Goal: Information Seeking & Learning: Learn about a topic

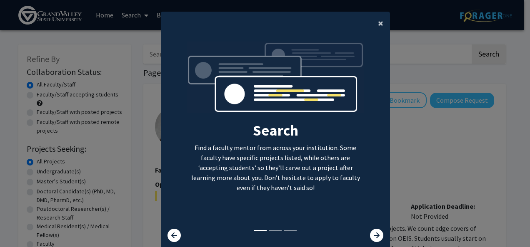
click at [379, 23] on span "×" at bounding box center [380, 23] width 5 height 13
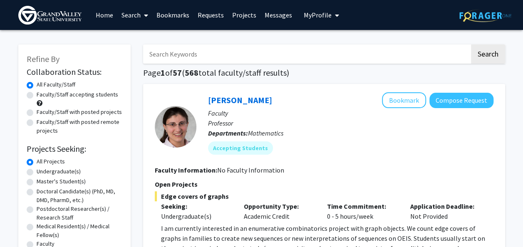
click at [281, 58] on input "Search Keywords" at bounding box center [306, 54] width 327 height 19
type input "[PERSON_NAME]"
click at [471, 45] on button "Search" at bounding box center [488, 54] width 34 height 19
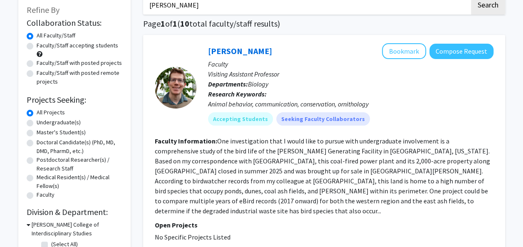
scroll to position [47, 0]
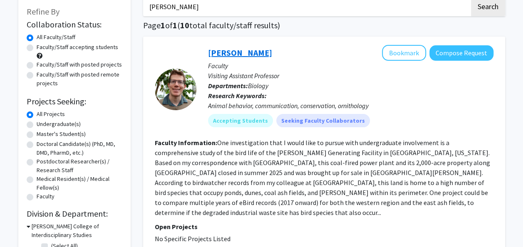
click at [221, 56] on link "[PERSON_NAME]" at bounding box center [240, 52] width 64 height 10
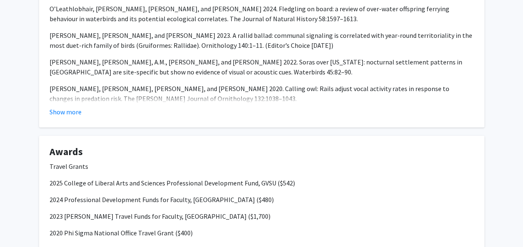
scroll to position [506, 0]
click at [57, 116] on button "Show more" at bounding box center [66, 112] width 32 height 10
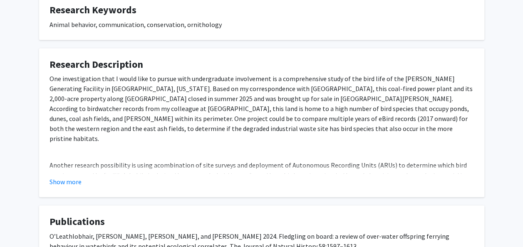
scroll to position [278, 0]
click at [72, 181] on button "Show more" at bounding box center [66, 182] width 32 height 10
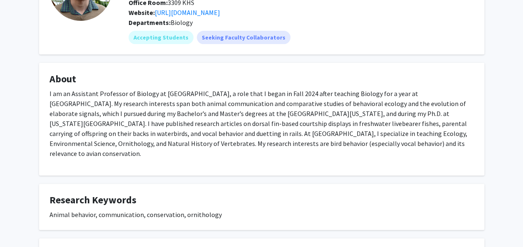
scroll to position [0, 0]
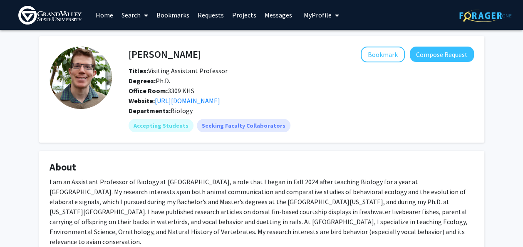
click at [35, 16] on img at bounding box center [49, 15] width 63 height 19
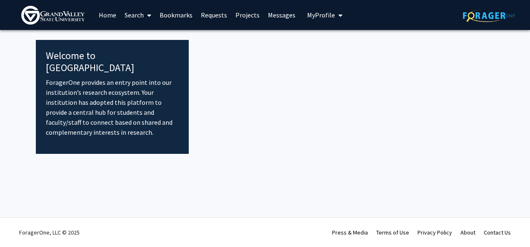
click at [144, 16] on span at bounding box center [147, 15] width 7 height 29
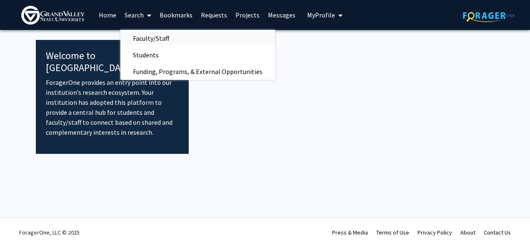
click at [137, 40] on span "Faculty/Staff" at bounding box center [150, 38] width 61 height 17
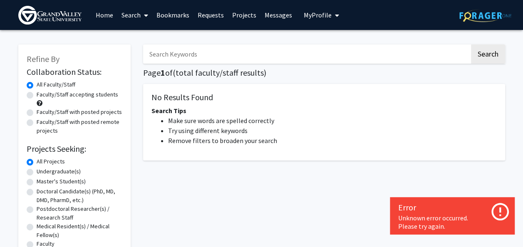
click at [167, 53] on input "Search Keywords" at bounding box center [306, 54] width 327 height 19
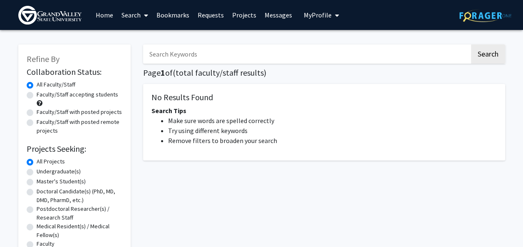
click at [242, 53] on input "Search Keywords" at bounding box center [306, 54] width 327 height 19
type input "criminal"
click at [471, 45] on button "Search" at bounding box center [488, 54] width 34 height 19
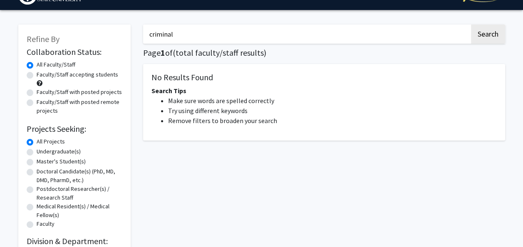
click at [37, 142] on label "All Projects" at bounding box center [51, 141] width 28 height 9
click at [37, 142] on input "All Projects" at bounding box center [39, 139] width 5 height 5
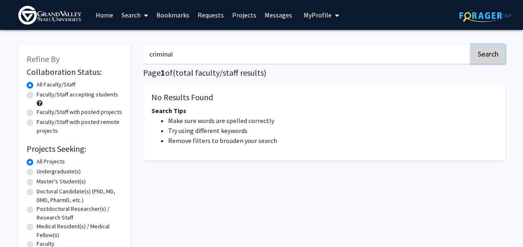
click at [496, 49] on button "Search" at bounding box center [488, 54] width 34 height 19
click at [233, 58] on input "criminal" at bounding box center [306, 54] width 327 height 19
click at [246, 17] on link "Projects" at bounding box center [244, 14] width 32 height 29
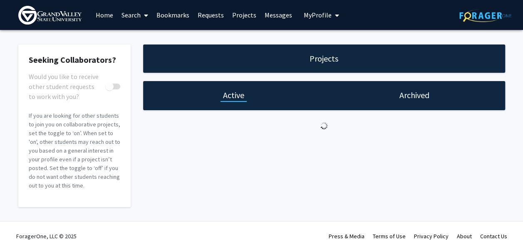
click at [107, 15] on link "Home" at bounding box center [105, 14] width 26 height 29
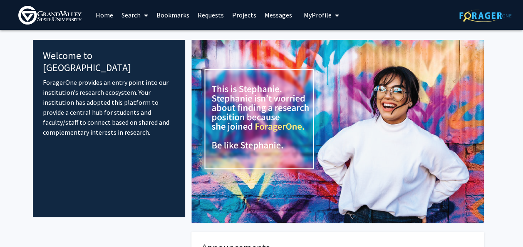
click at [132, 14] on link "Search" at bounding box center [134, 14] width 35 height 29
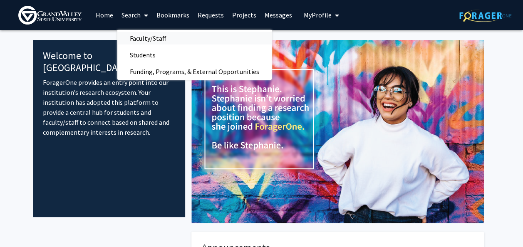
click at [137, 45] on span "Faculty/Staff" at bounding box center [147, 38] width 61 height 17
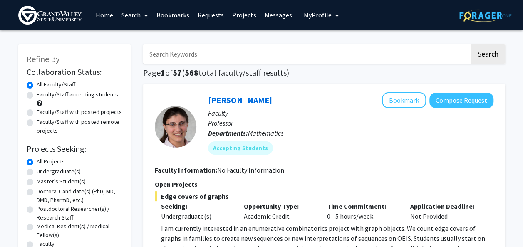
click at [203, 53] on input "Search Keywords" at bounding box center [306, 54] width 327 height 19
type input "forensic"
click at [471, 45] on button "Search" at bounding box center [488, 54] width 34 height 19
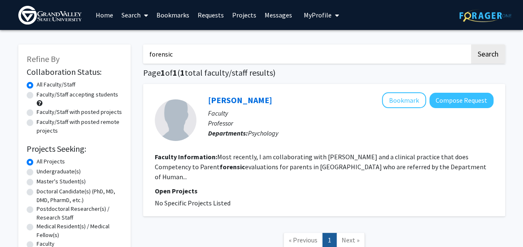
click at [288, 162] on fg-read-more "Most recently, I am collaborating with Professor Dueker and a clinical practice…" at bounding box center [321, 167] width 332 height 28
click at [222, 105] on link "Mary Bower Russa" at bounding box center [240, 100] width 64 height 10
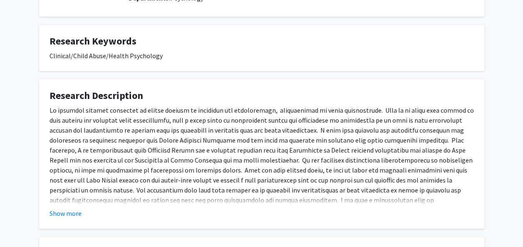
scroll to position [115, 0]
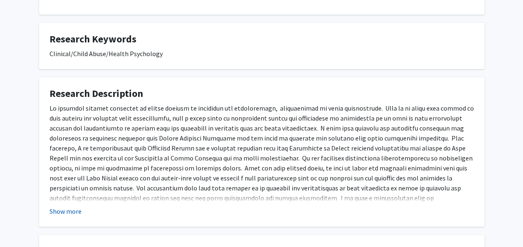
click at [63, 211] on button "Show more" at bounding box center [66, 211] width 32 height 10
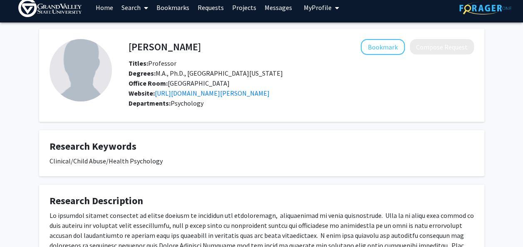
scroll to position [7, 0]
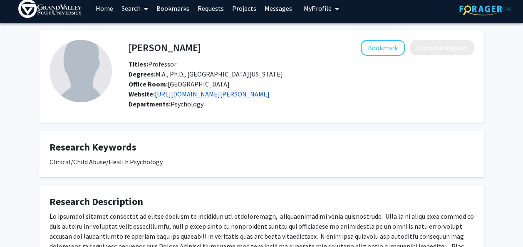
click at [221, 97] on link "https://www.gvsu.edu/psychology/russa-mary-100.htm" at bounding box center [212, 94] width 115 height 8
click at [137, 13] on link "Search" at bounding box center [134, 8] width 35 height 29
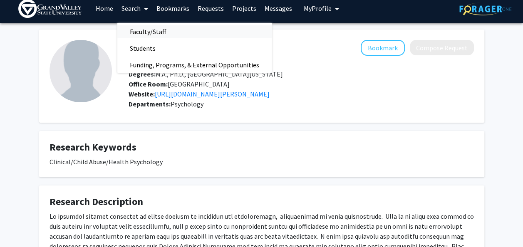
click at [154, 30] on span "Faculty/Staff" at bounding box center [147, 31] width 61 height 17
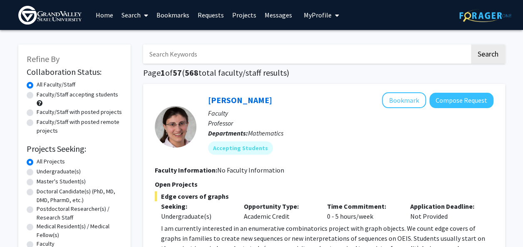
click at [213, 53] on input "Search Keywords" at bounding box center [306, 54] width 327 height 19
click at [471, 45] on button "Search" at bounding box center [488, 54] width 34 height 19
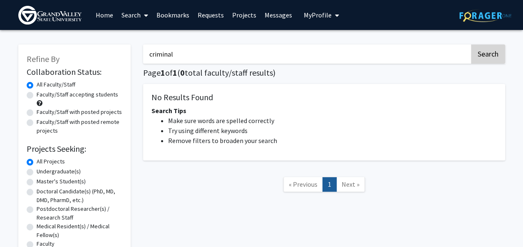
type input "criminal"
click at [500, 50] on button "Search" at bounding box center [488, 54] width 34 height 19
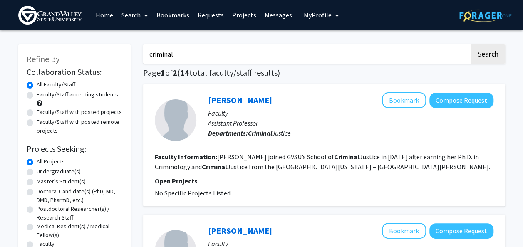
click at [73, 95] on label "Faculty/Staff accepting students" at bounding box center [78, 94] width 82 height 9
click at [42, 95] on input "Faculty/Staff accepting students" at bounding box center [39, 92] width 5 height 5
radio input "true"
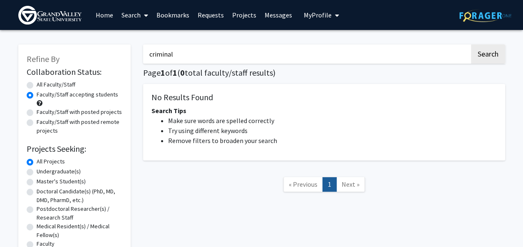
click at [185, 58] on input "criminal" at bounding box center [306, 54] width 327 height 19
type input "premed"
click at [471, 45] on button "Search" at bounding box center [488, 54] width 34 height 19
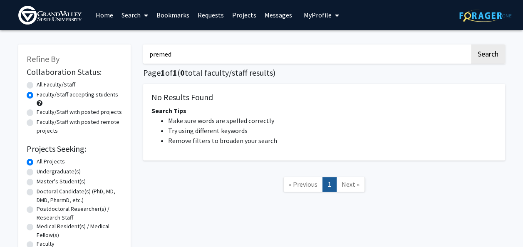
radio input "true"
click at [67, 97] on label "Faculty/Staff accepting students" at bounding box center [78, 94] width 82 height 9
click at [42, 96] on input "Faculty/Staff accepting students" at bounding box center [39, 92] width 5 height 5
radio input "true"
click at [221, 53] on input "premed" at bounding box center [306, 54] width 327 height 19
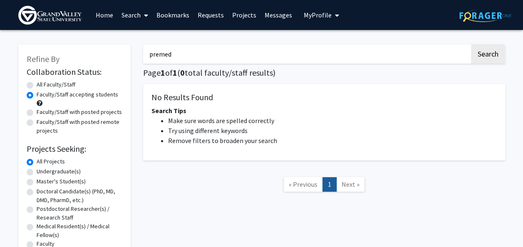
click at [221, 53] on input "premed" at bounding box center [306, 54] width 327 height 19
type input "medical"
click at [471, 45] on button "Search" at bounding box center [488, 54] width 34 height 19
radio input "true"
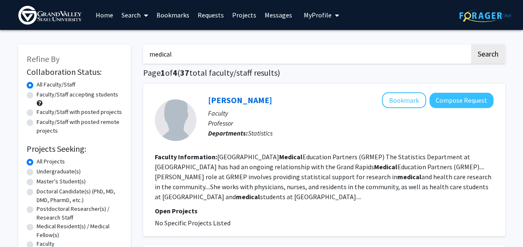
click at [43, 98] on label "Faculty/Staff accepting students" at bounding box center [78, 94] width 82 height 9
click at [42, 96] on input "Faculty/Staff accepting students" at bounding box center [39, 92] width 5 height 5
radio input "true"
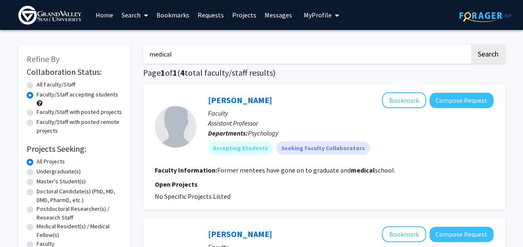
click at [142, 16] on span at bounding box center [144, 15] width 7 height 29
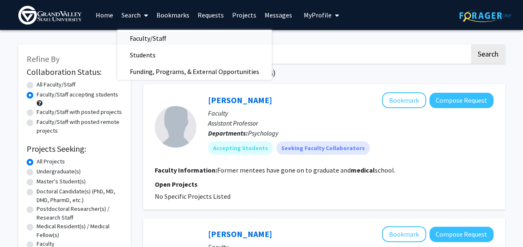
click at [144, 33] on span "Faculty/Staff" at bounding box center [147, 38] width 61 height 17
radio input "true"
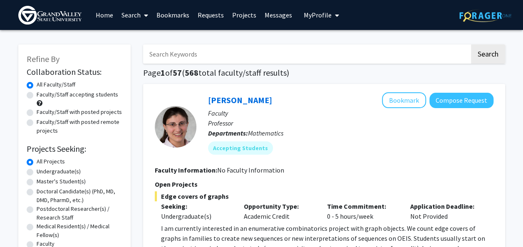
click at [72, 95] on label "Faculty/Staff accepting students" at bounding box center [78, 94] width 82 height 9
click at [42, 95] on input "Faculty/Staff accepting students" at bounding box center [39, 92] width 5 height 5
radio input "true"
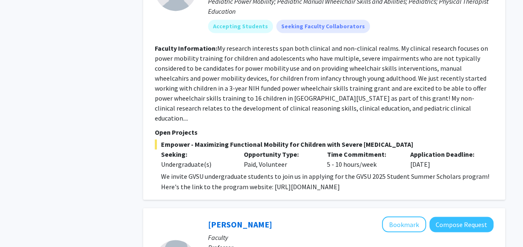
scroll to position [465, 0]
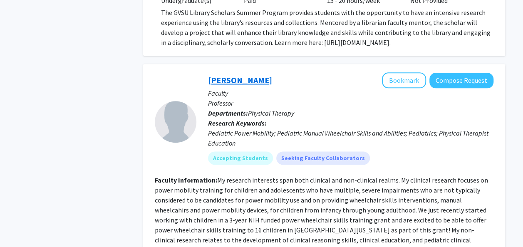
click at [235, 85] on link "Lisa Kenyon" at bounding box center [240, 80] width 64 height 10
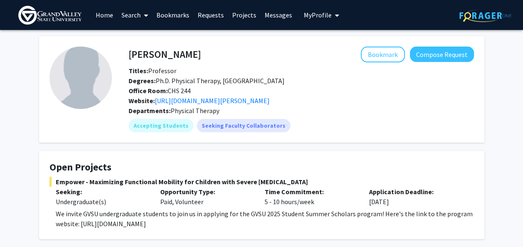
scroll to position [160, 0]
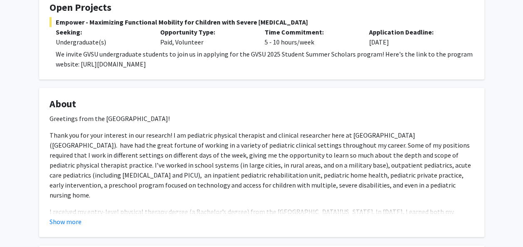
click at [72, 213] on p "I received my entry-level physical therapy degree (a Bachelor’s degree) from th…" at bounding box center [262, 232] width 425 height 50
click at [73, 225] on button "Show more" at bounding box center [66, 222] width 32 height 10
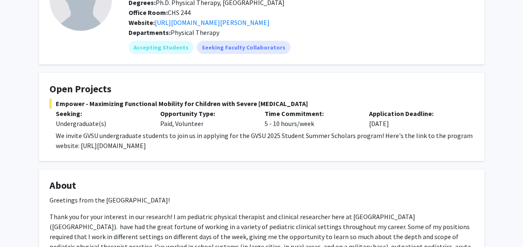
scroll to position [0, 0]
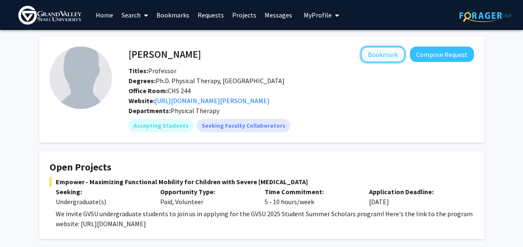
click at [371, 55] on button "Bookmark" at bounding box center [383, 55] width 44 height 16
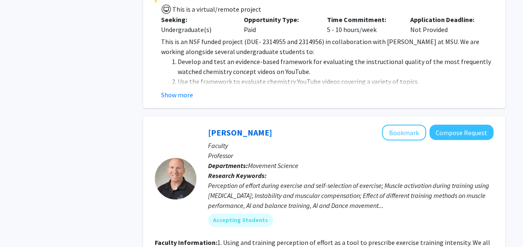
scroll to position [1019, 0]
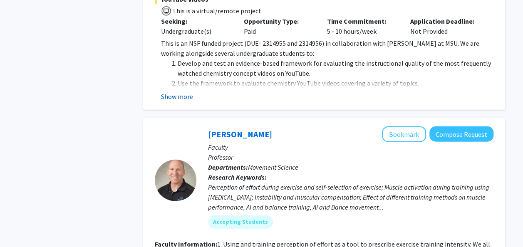
click at [182, 92] on button "Show more" at bounding box center [177, 97] width 32 height 10
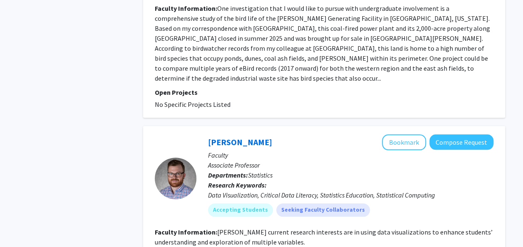
scroll to position [1898, 0]
click at [232, 137] on link "Bradford Dykes" at bounding box center [240, 142] width 64 height 10
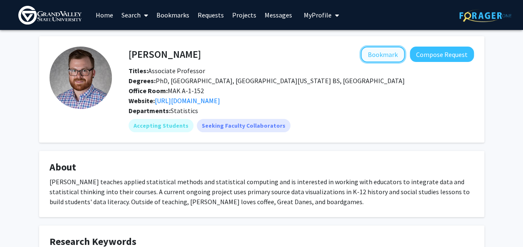
click at [383, 52] on button "Bookmark" at bounding box center [383, 55] width 44 height 16
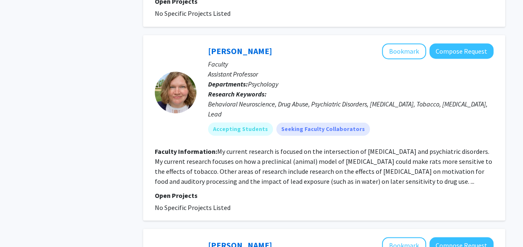
scroll to position [2225, 0]
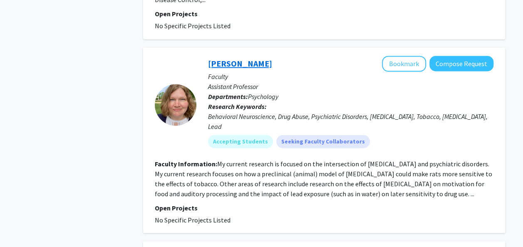
click at [233, 58] on link "Natashia Swalve" at bounding box center [240, 63] width 64 height 10
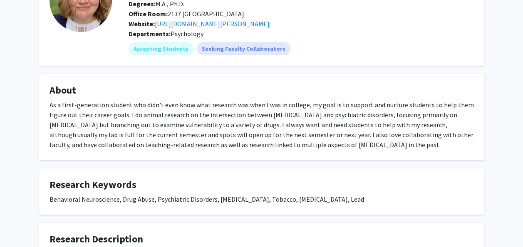
scroll to position [176, 0]
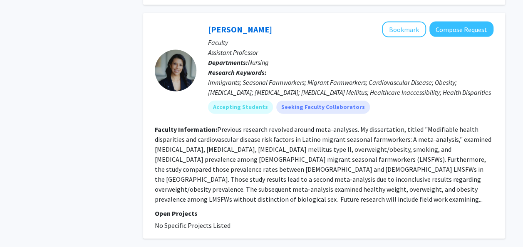
scroll to position [2452, 0]
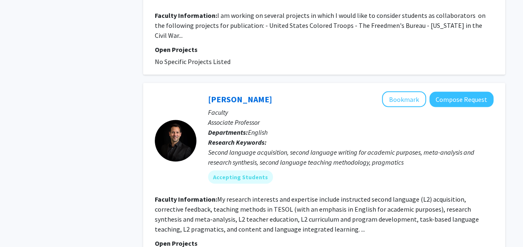
scroll to position [817, 0]
click at [309, 127] on p "Departments: English" at bounding box center [351, 132] width 286 height 10
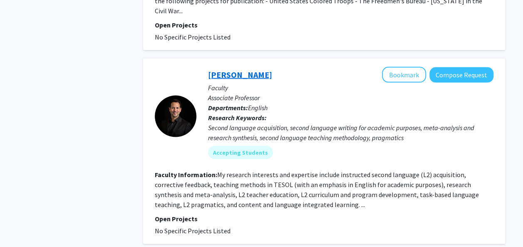
click at [234, 70] on link "Dan Brown" at bounding box center [240, 75] width 64 height 10
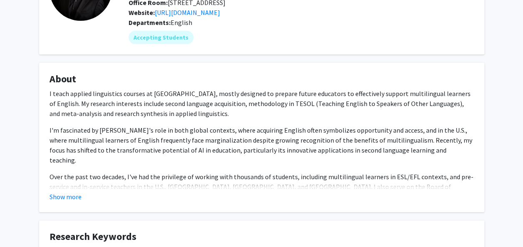
scroll to position [91, 0]
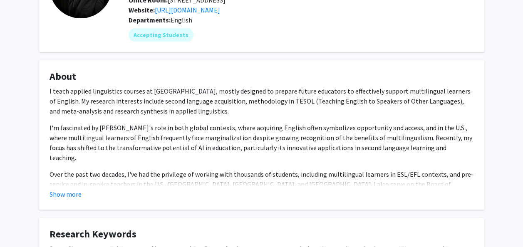
click at [77, 200] on fg-card "About I teach applied linguistics courses at GVSU, mostly designed to prepare f…" at bounding box center [261, 134] width 445 height 149
click at [75, 195] on button "Show more" at bounding box center [66, 194] width 32 height 10
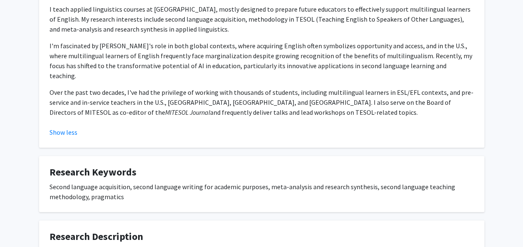
scroll to position [0, 0]
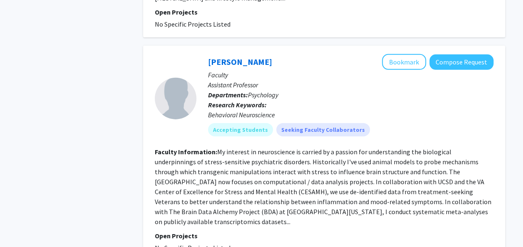
scroll to position [1262, 0]
click at [294, 155] on fg-read-more "My interest in neuroscience is carried by a passion for understanding the biolo…" at bounding box center [323, 187] width 337 height 78
click at [260, 57] on link "[PERSON_NAME]" at bounding box center [240, 62] width 64 height 10
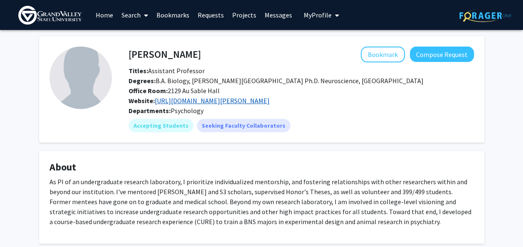
click at [250, 97] on link "[URL][DOMAIN_NAME][PERSON_NAME]" at bounding box center [212, 101] width 115 height 8
click at [373, 57] on button "Bookmark" at bounding box center [383, 55] width 44 height 16
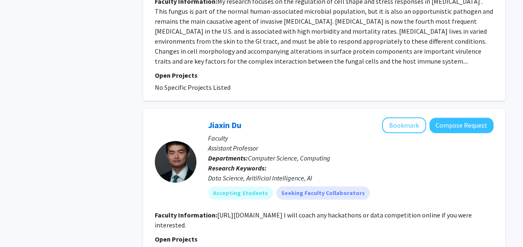
scroll to position [1940, 0]
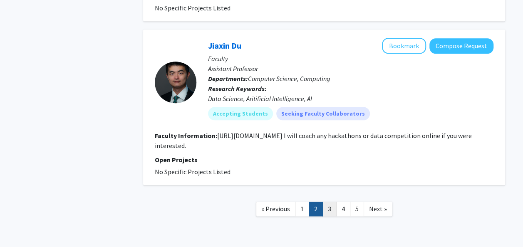
click at [332, 202] on link "3" at bounding box center [330, 209] width 14 height 15
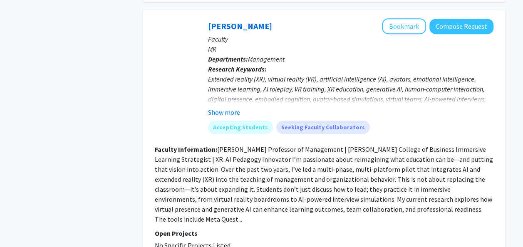
scroll to position [1904, 0]
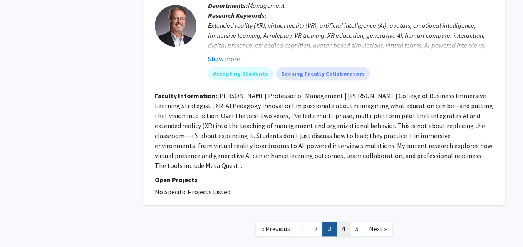
click at [346, 222] on link "4" at bounding box center [343, 229] width 14 height 15
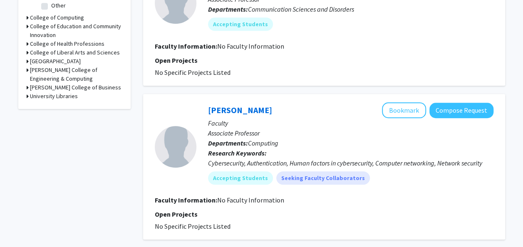
scroll to position [252, 0]
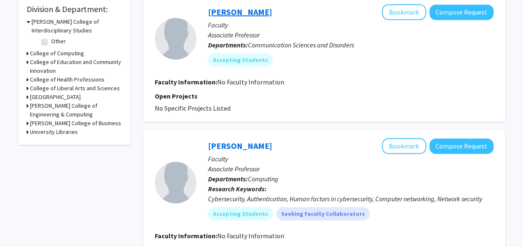
click at [240, 10] on link "Beth Macauley" at bounding box center [240, 12] width 64 height 10
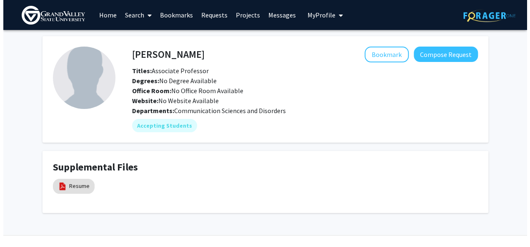
scroll to position [17, 0]
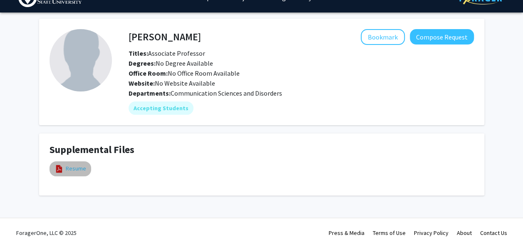
click at [70, 172] on link "Resume" at bounding box center [76, 168] width 20 height 9
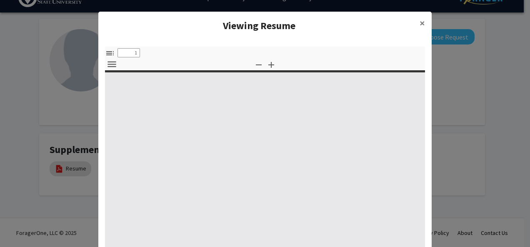
select select "custom"
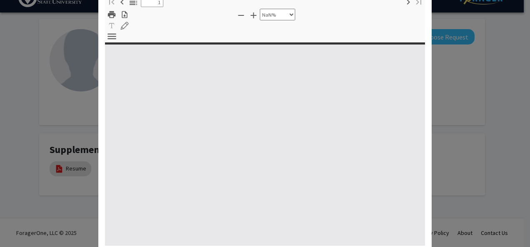
type input "0"
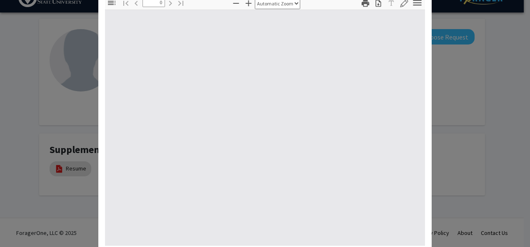
scroll to position [52, 0]
select select "custom"
type input "1"
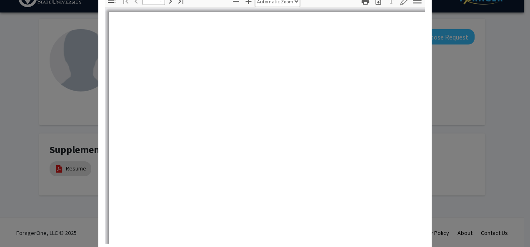
select select "auto"
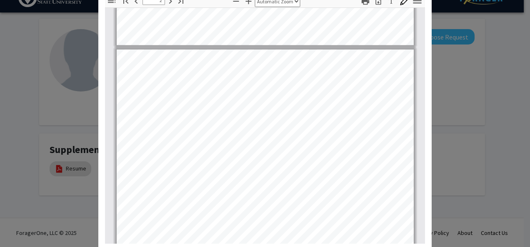
scroll to position [407, 0]
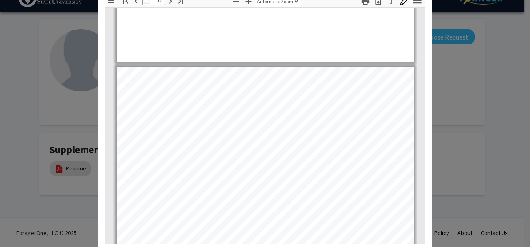
type input "13"
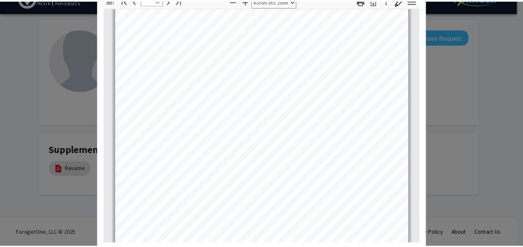
scroll to position [4775, 0]
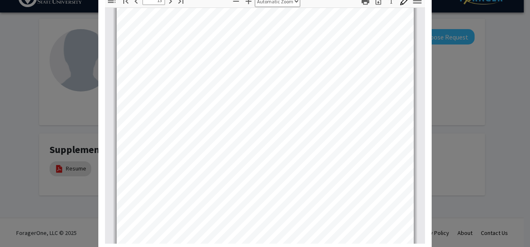
click at [462, 106] on modal-container "Viewing Resume × Thumbnails Document Outline Attachments Layers Current Outline…" at bounding box center [265, 123] width 530 height 247
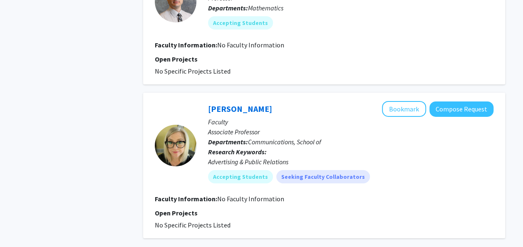
scroll to position [1441, 0]
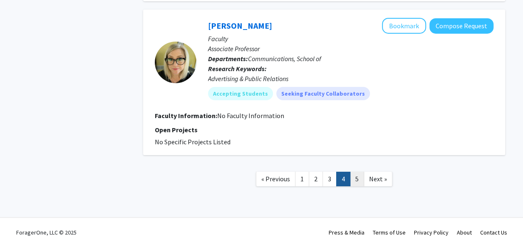
click at [354, 185] on link "5" at bounding box center [357, 179] width 14 height 15
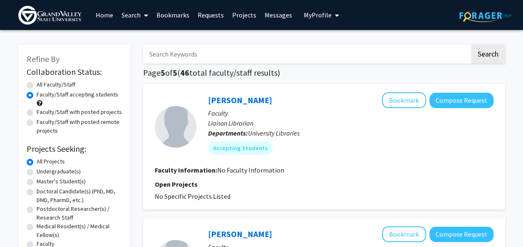
click at [167, 19] on link "Bookmarks" at bounding box center [172, 14] width 41 height 29
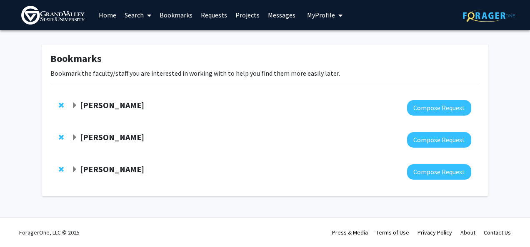
click at [107, 107] on strong "Lisa Kenyon" at bounding box center [112, 105] width 64 height 10
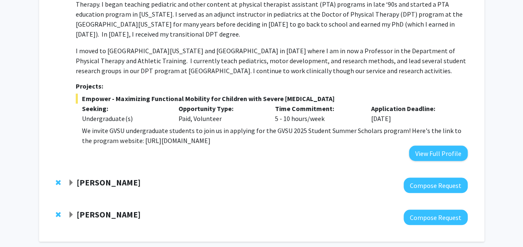
scroll to position [246, 0]
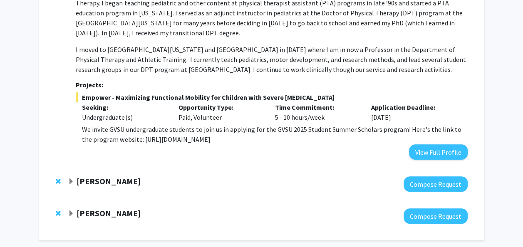
click at [129, 202] on div "Elizabeth Flandreau Compose Request" at bounding box center [261, 216] width 429 height 32
click at [116, 211] on strong "[PERSON_NAME]" at bounding box center [109, 213] width 64 height 10
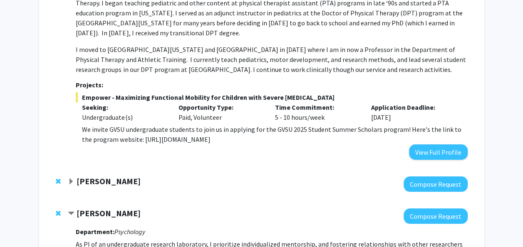
click at [122, 183] on strong "Bradford Dykes" at bounding box center [109, 181] width 64 height 10
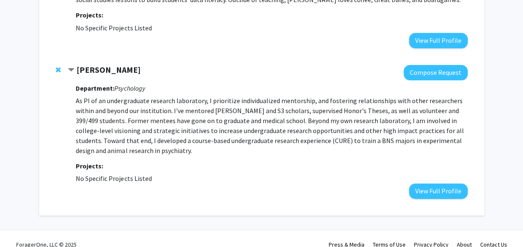
scroll to position [491, 0]
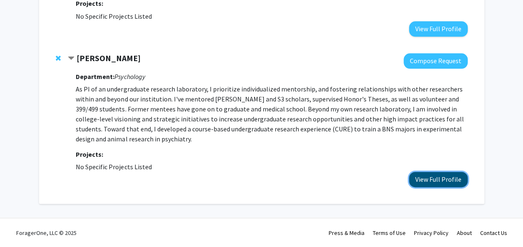
click at [416, 181] on button "View Full Profile" at bounding box center [438, 179] width 59 height 15
